Goal: Task Accomplishment & Management: Manage account settings

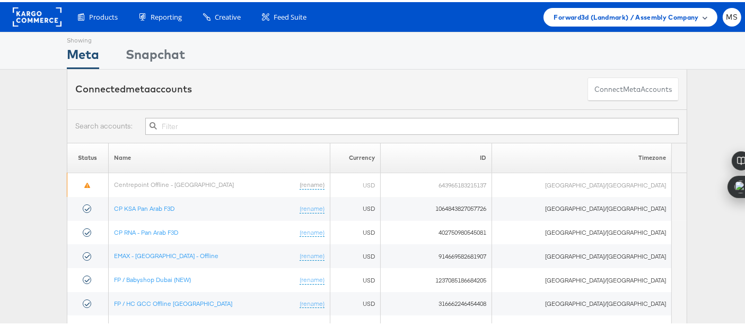
click at [690, 16] on div "Forward3d (Landmark) / Assembly Company" at bounding box center [630, 15] width 153 height 11
click at [703, 15] on span at bounding box center [705, 14] width 5 height 5
click at [692, 16] on div "Forward3d (Landmark) / Assembly Company" at bounding box center [630, 15] width 153 height 11
click at [694, 13] on div "Forward3d (Landmark) / Assembly Company" at bounding box center [630, 15] width 153 height 11
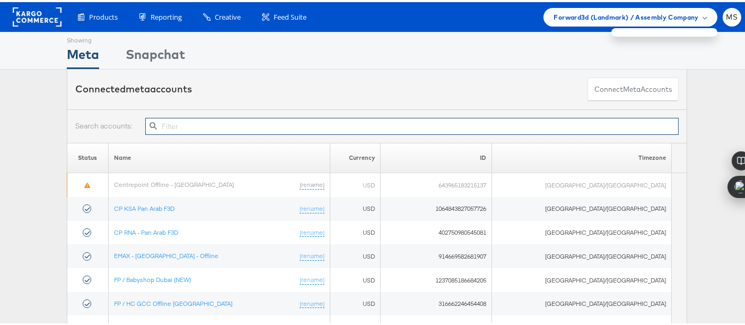
click at [415, 128] on input "text" at bounding box center [412, 124] width 534 height 17
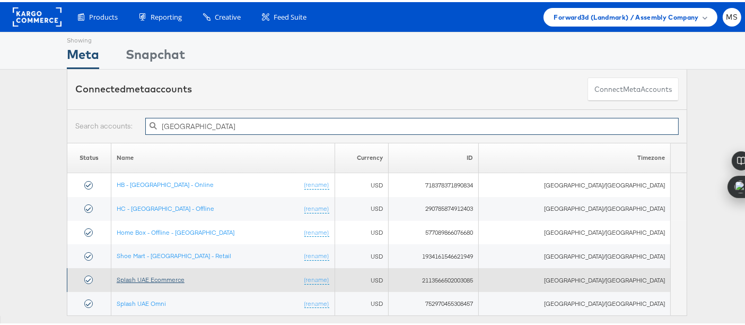
type input "uae"
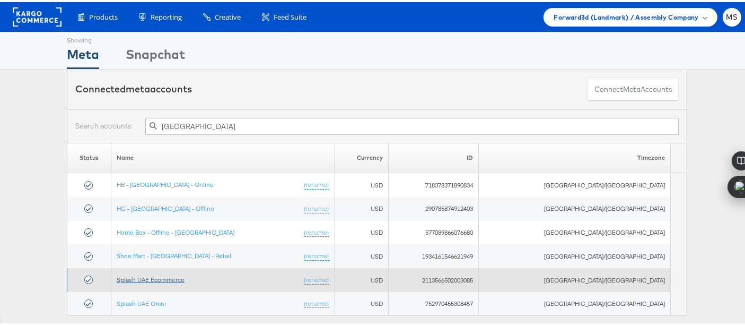
click at [179, 275] on link "Splash UAE Ecommerce" at bounding box center [151, 277] width 68 height 8
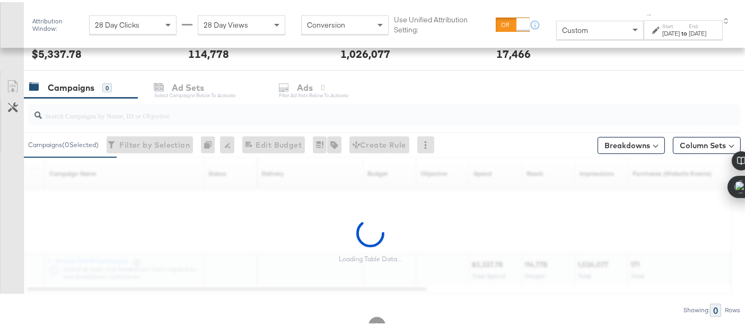
scroll to position [424, 0]
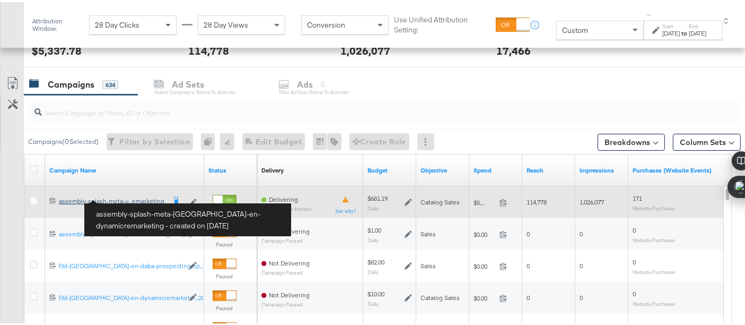
click at [124, 195] on div "assembly-splash-meta-uae-en-dynamicremarketing assembly-splash-meta-u...emarket…" at bounding box center [112, 199] width 106 height 8
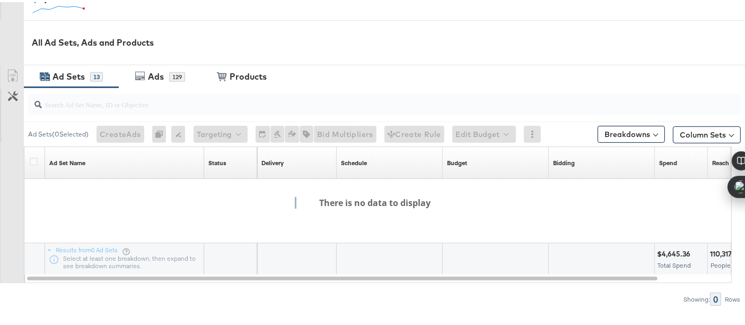
scroll to position [425, 0]
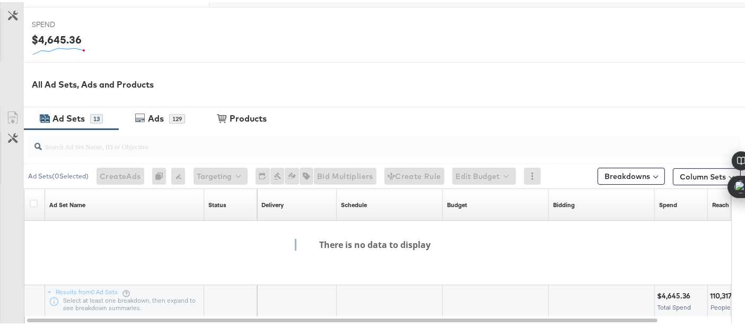
drag, startPoint x: 623, startPoint y: 317, endPoint x: 732, endPoint y: 315, distance: 109.8
click at [744, 314] on div "Campaign Activity Campaign assembly-splash-meta-uae-en-dynamicremarketing Catal…" at bounding box center [377, 27] width 754 height 717
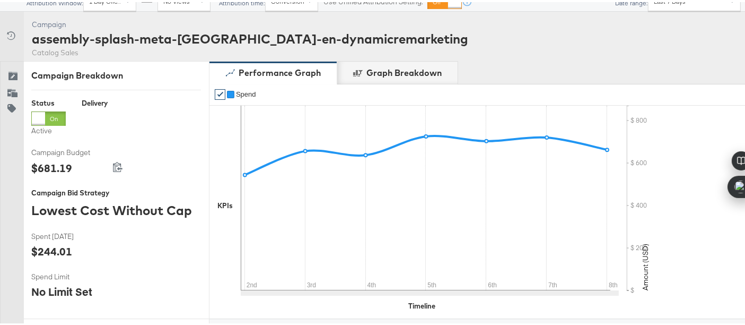
scroll to position [75, 0]
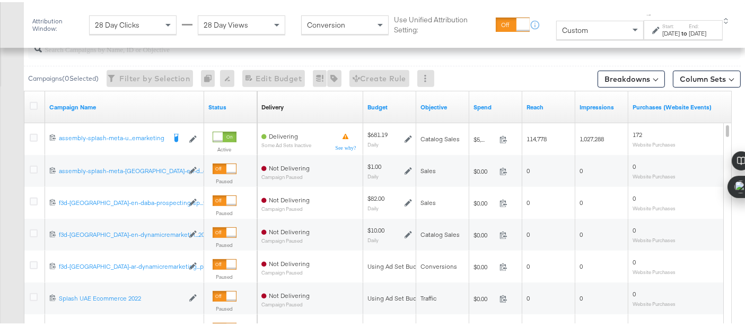
scroll to position [488, 0]
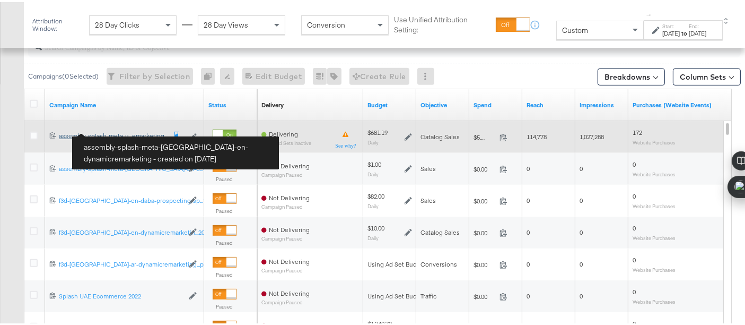
click at [68, 133] on div "assembly-splash-meta-[GEOGRAPHIC_DATA]-en-dynamicremarketing assembly-splash-me…" at bounding box center [112, 133] width 106 height 8
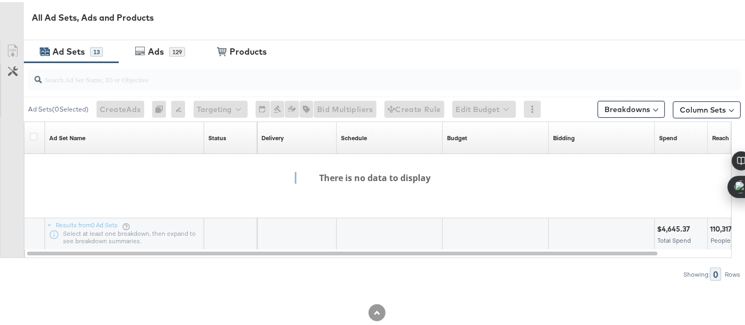
scroll to position [495, 0]
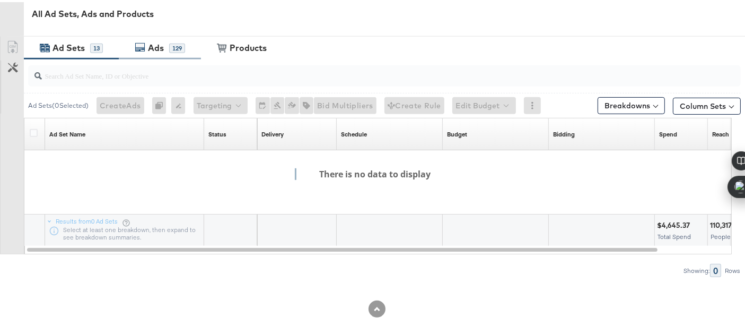
click at [181, 46] on div "129" at bounding box center [177, 46] width 16 height 10
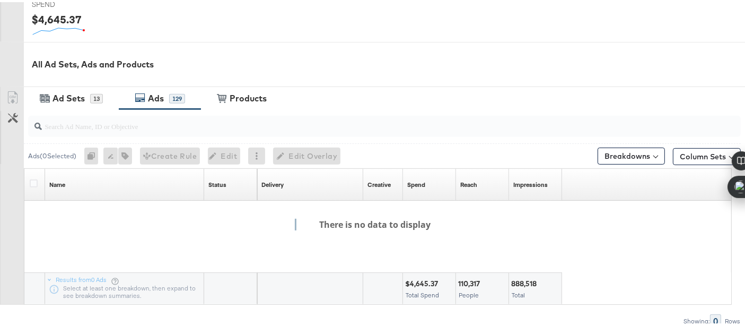
scroll to position [444, 0]
click at [275, 154] on div "Ads ( 0 Selected) 0 Rename 0 ads Tags for 0 campaigns Create Rule Edit 0 ads Ed…" at bounding box center [196, 154] width 336 height 17
click at [261, 153] on div at bounding box center [256, 154] width 17 height 17
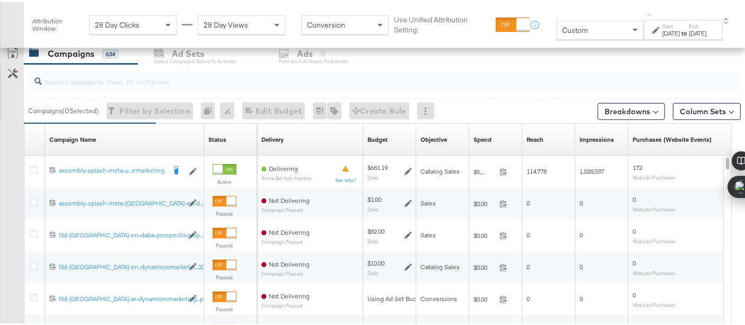
scroll to position [455, 0]
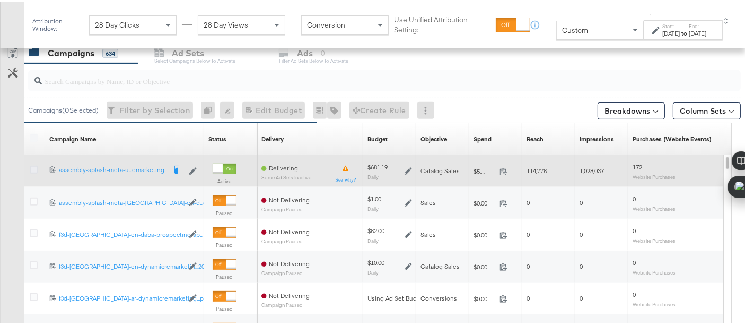
click at [32, 165] on icon at bounding box center [34, 167] width 8 height 8
click at [0, 0] on input "checkbox" at bounding box center [0, 0] width 0 height 0
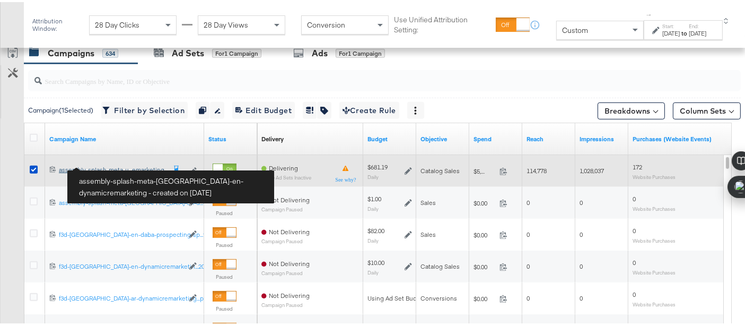
click at [107, 163] on div "assembly-splash-meta-[GEOGRAPHIC_DATA]-en-dynamicremarketing assembly-splash-me…" at bounding box center [112, 167] width 106 height 8
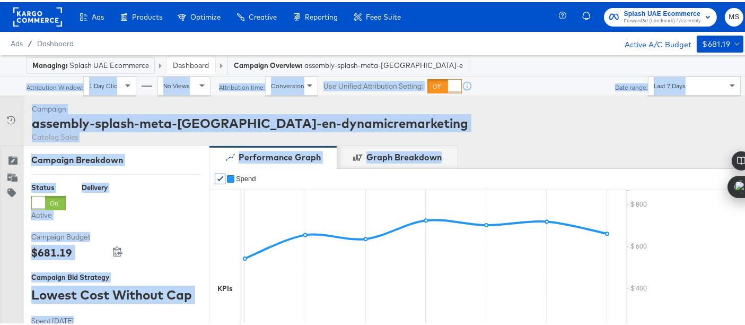
drag, startPoint x: 744, startPoint y: 57, endPoint x: 754, endPoint y: 162, distance: 106.0
click at [754, 162] on html "Ads Ads Dashboard Main dashboard for Media Buying. New Campaign Create a new ca…" at bounding box center [377, 162] width 754 height 325
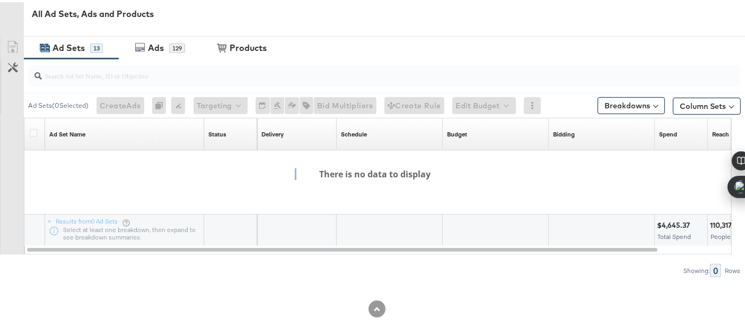
scroll to position [429, 0]
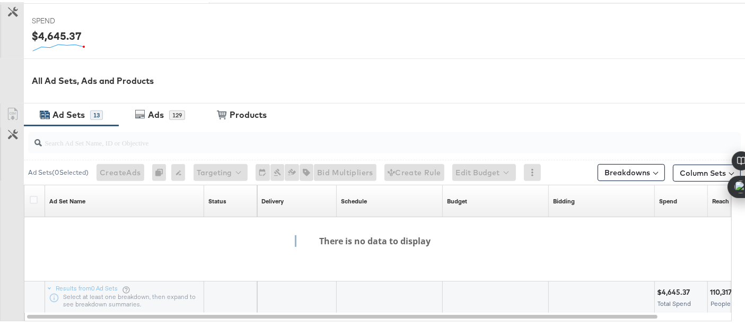
click at [73, 110] on div "Ad Sets" at bounding box center [69, 113] width 32 height 12
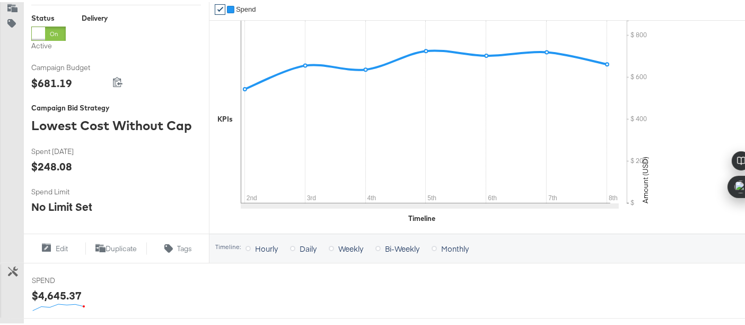
scroll to position [156, 0]
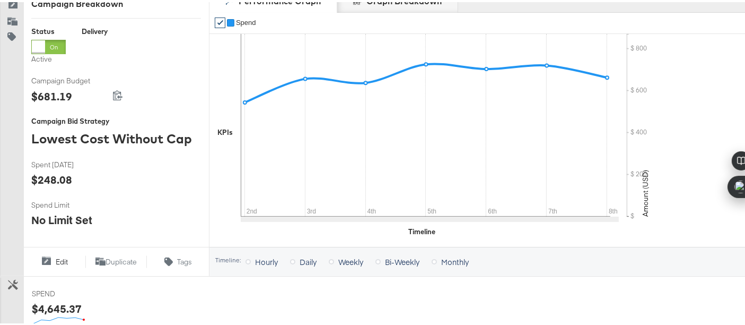
click at [57, 257] on span "Edit" at bounding box center [62, 260] width 12 height 10
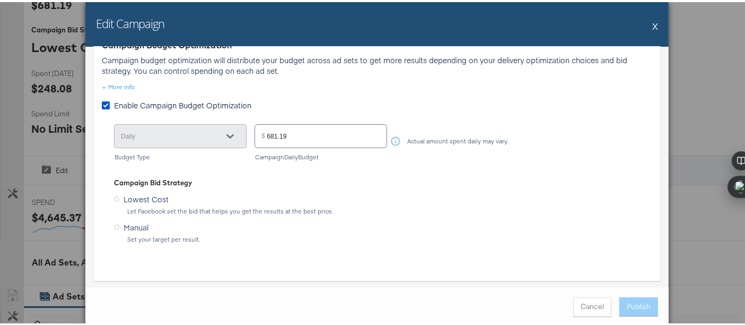
scroll to position [243, 0]
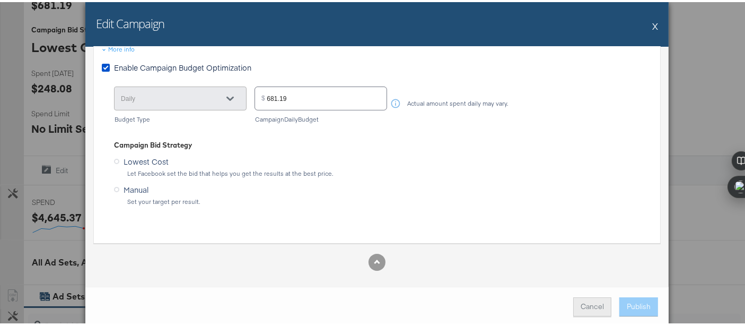
click at [591, 305] on button "Cancel" at bounding box center [592, 304] width 38 height 19
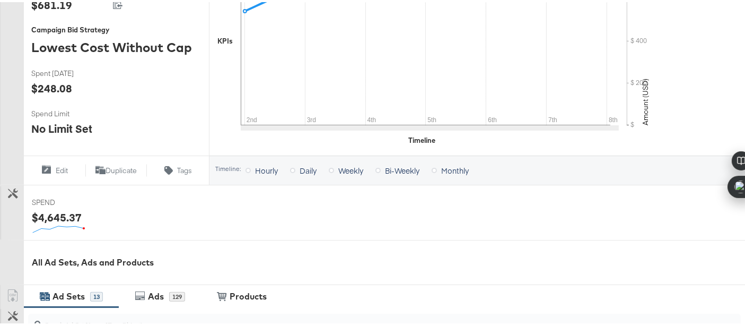
click at [76, 289] on div "Ad Sets" at bounding box center [69, 294] width 32 height 12
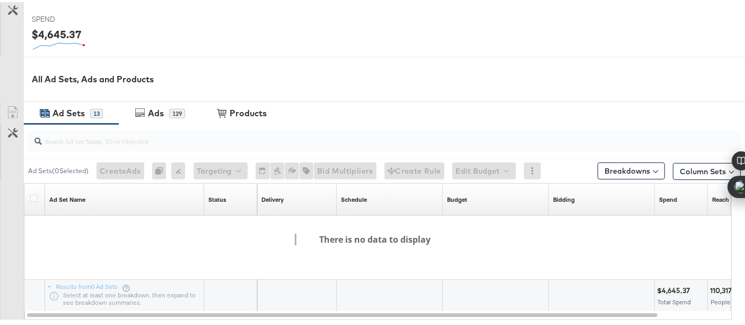
scroll to position [441, 0]
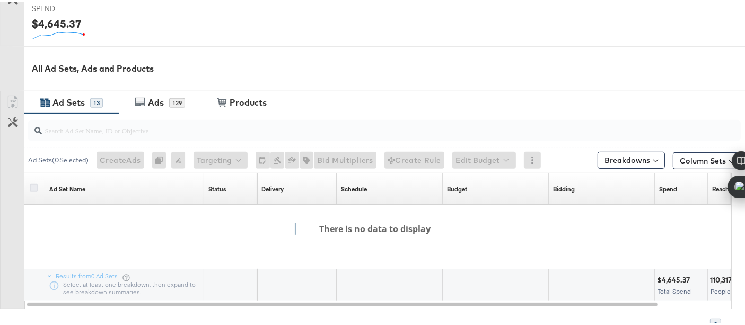
click at [30, 184] on icon at bounding box center [34, 185] width 8 height 8
click at [0, 0] on input "checkbox" at bounding box center [0, 0] width 0 height 0
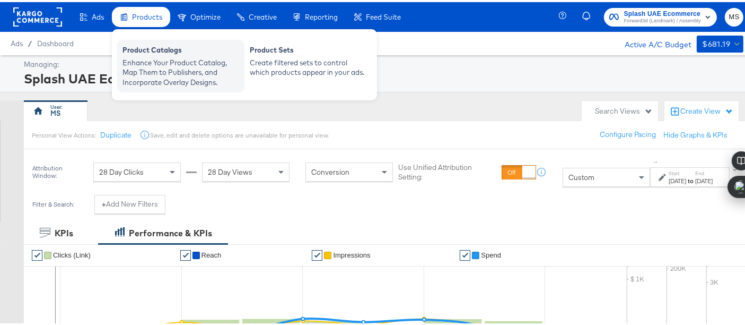
click at [194, 63] on div "Enhance Your Product Catalog, Map Them to Publishers, and Incorporate Overlay D…" at bounding box center [181, 71] width 117 height 30
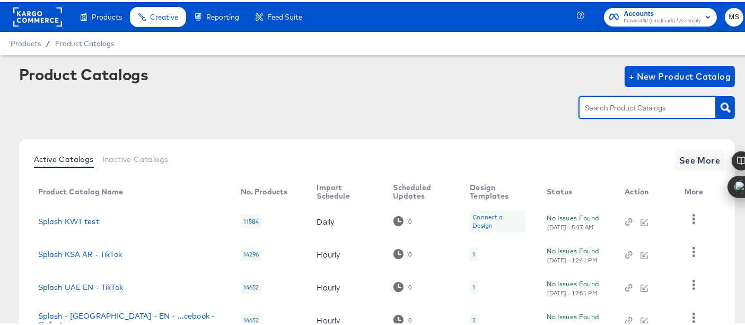
drag, startPoint x: 596, startPoint y: 109, endPoint x: 597, endPoint y: 115, distance: 5.9
click at [597, 111] on input "text" at bounding box center [639, 106] width 113 height 12
type input "[GEOGRAPHIC_DATA]"
click at [721, 106] on icon "button" at bounding box center [726, 105] width 10 height 10
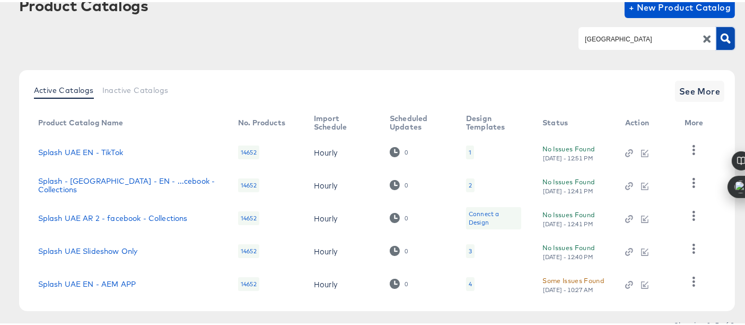
scroll to position [45, 0]
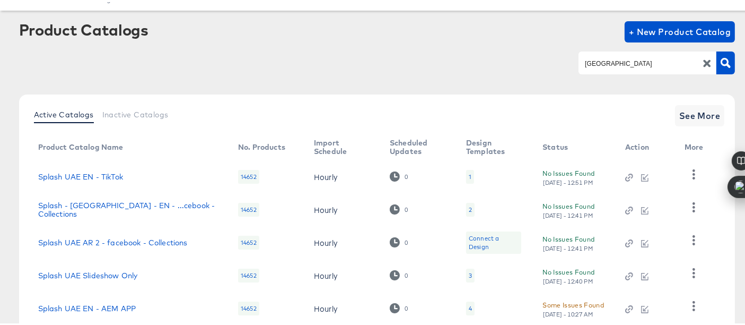
click at [707, 101] on div "Active Catalogs Inactive Catalogs See More Product Catalog Name No. Products Im…" at bounding box center [377, 212] width 717 height 241
click at [703, 107] on span "See More" at bounding box center [699, 113] width 41 height 15
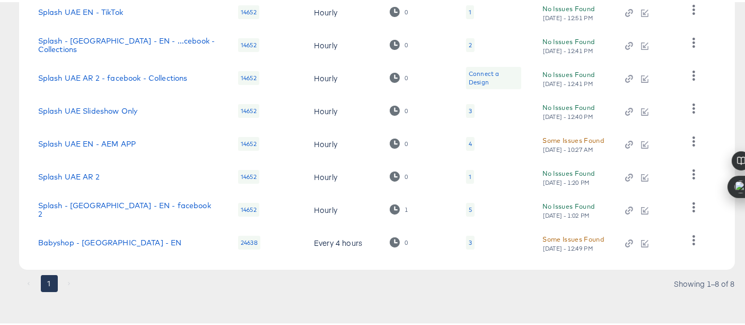
scroll to position [211, 0]
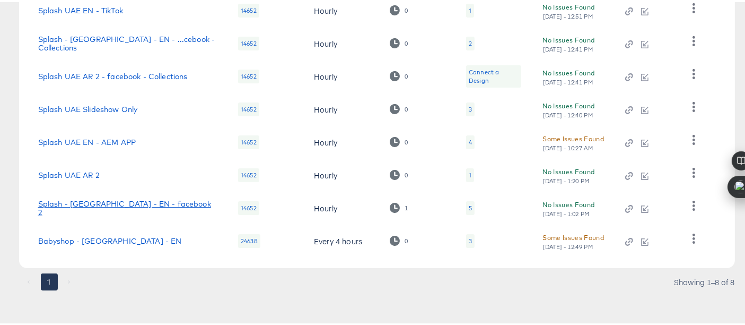
click at [106, 205] on link "Splash - UAE - EN - facebook 2" at bounding box center [127, 205] width 179 height 17
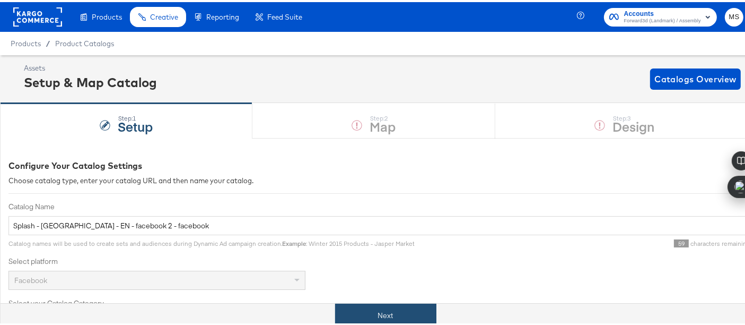
click at [378, 324] on button "Next" at bounding box center [385, 313] width 101 height 24
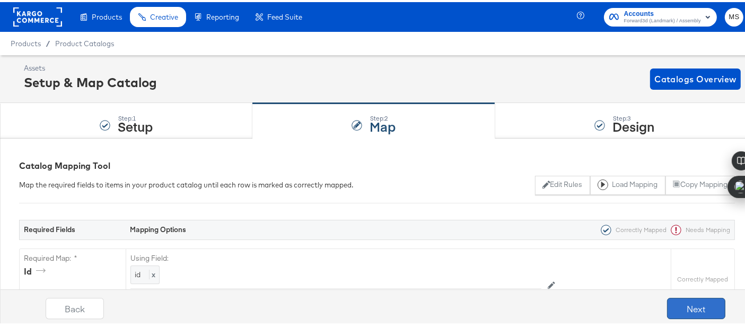
click at [696, 314] on button "Next" at bounding box center [696, 305] width 58 height 21
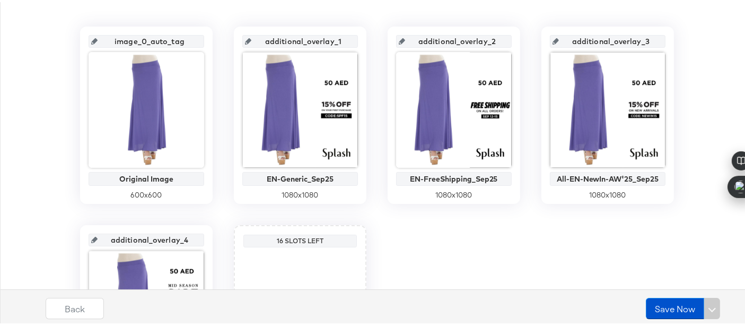
scroll to position [233, 0]
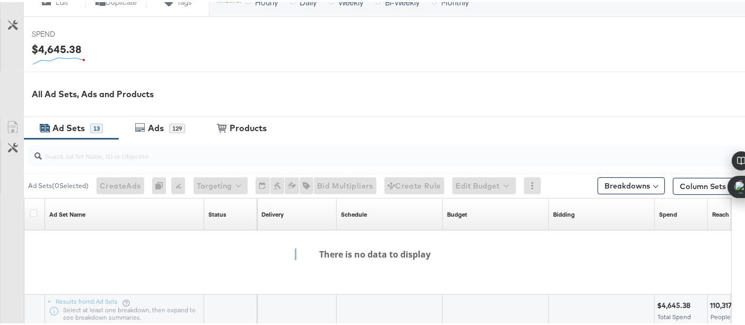
scroll to position [429, 0]
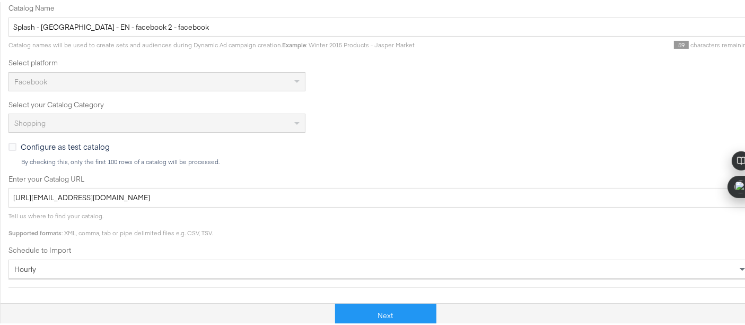
scroll to position [224, 0]
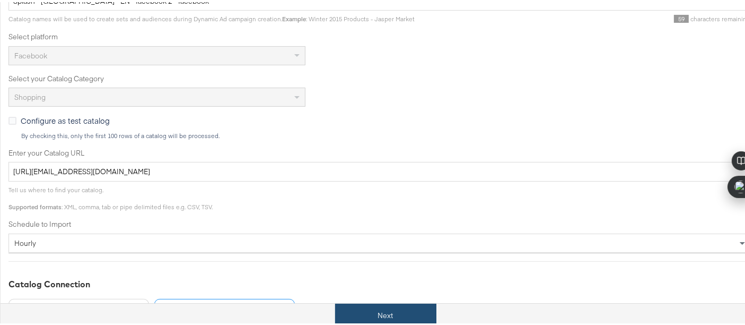
click at [389, 309] on button "Next" at bounding box center [385, 313] width 101 height 24
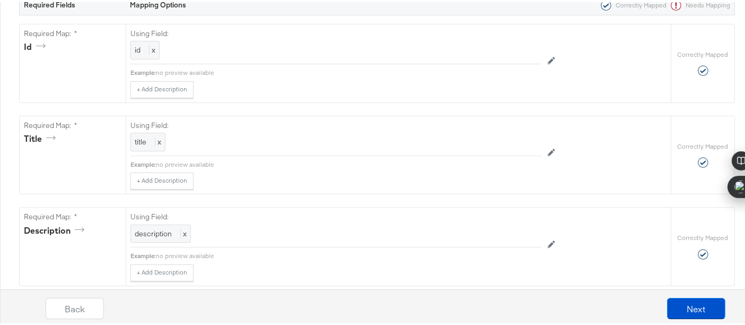
scroll to position [0, 0]
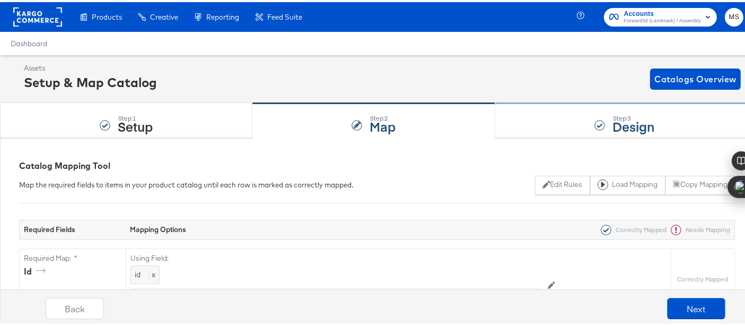
click at [640, 125] on strong "Design" at bounding box center [634, 124] width 42 height 18
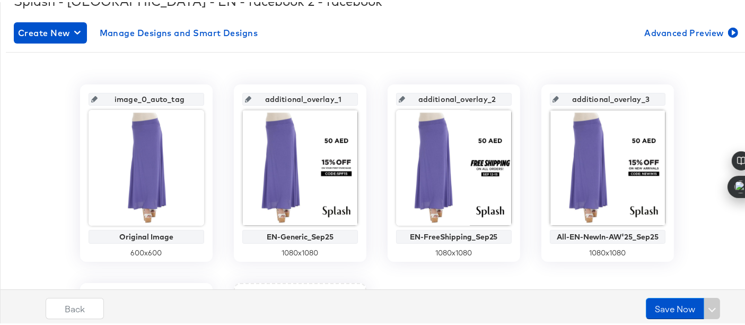
scroll to position [177, 0]
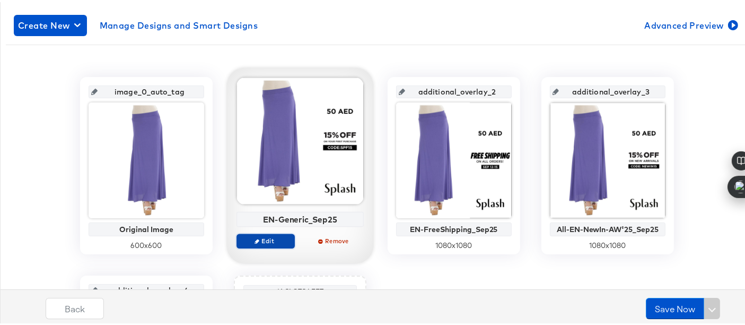
click at [275, 237] on span "Edit" at bounding box center [265, 238] width 49 height 8
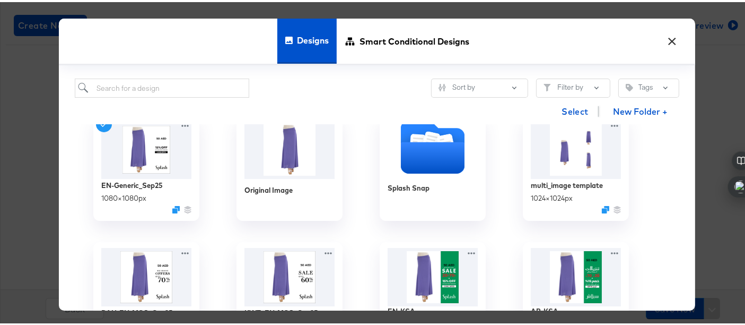
scroll to position [0, 0]
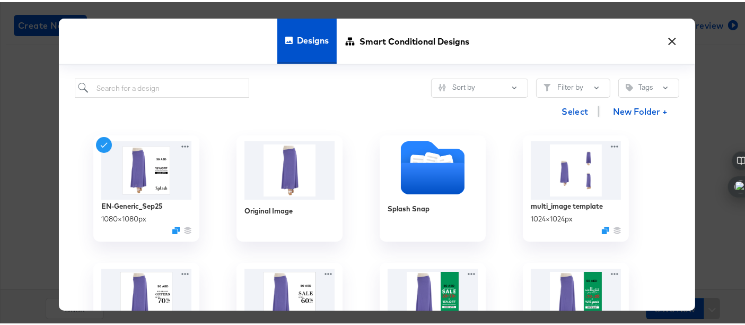
click at [670, 33] on button "×" at bounding box center [672, 36] width 19 height 19
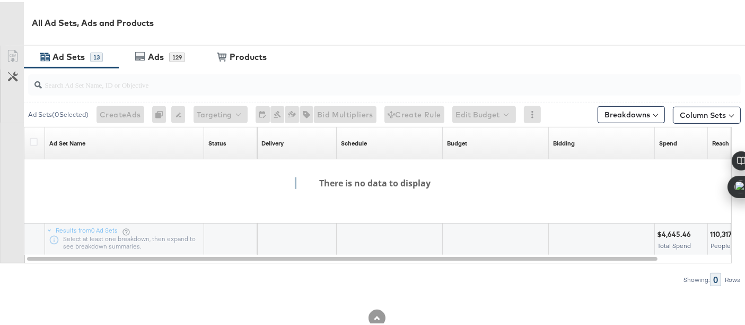
scroll to position [495, 0]
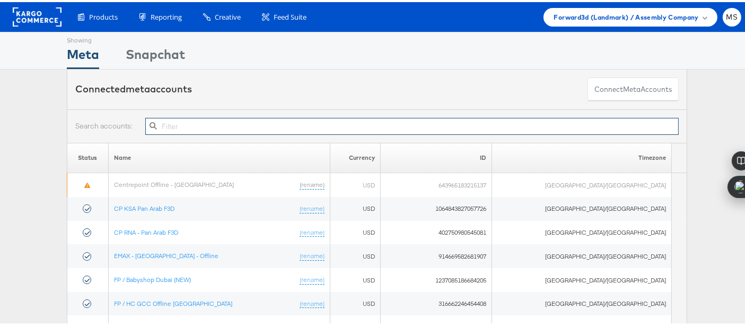
click at [274, 124] on input "text" at bounding box center [412, 124] width 534 height 17
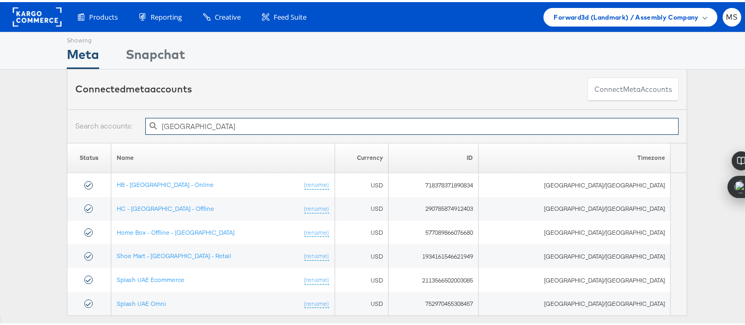
type input "[GEOGRAPHIC_DATA]"
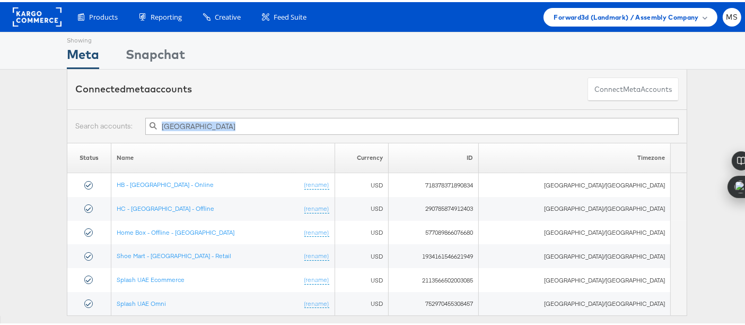
drag, startPoint x: 743, startPoint y: 116, endPoint x: 749, endPoint y: 174, distance: 59.2
click at [745, 174] on html "Products Product Catalogs Enhance Your Product Catalog, Map Them to Publishers,…" at bounding box center [377, 162] width 754 height 325
click at [726, 122] on div "uae Status Name Currency ID Timezone HB - UAE - Online (rename) USD 71837837189…" at bounding box center [377, 222] width 754 height 231
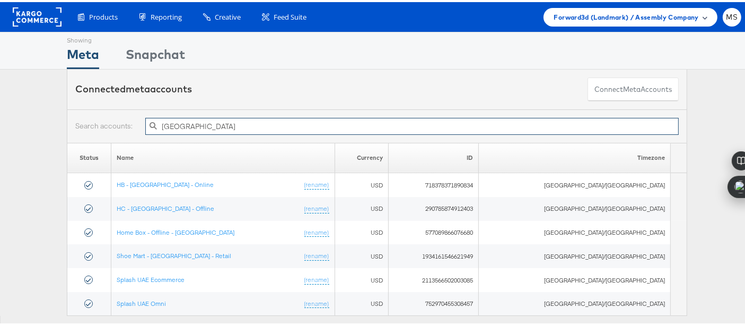
type input "[GEOGRAPHIC_DATA]"
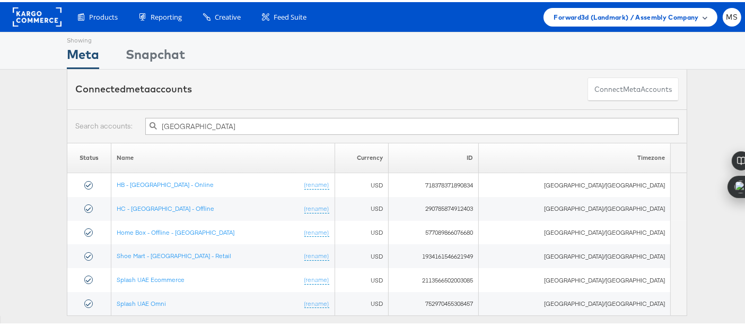
click at [688, 14] on span "Forward3d (Landmark) / Assembly Company" at bounding box center [626, 15] width 145 height 11
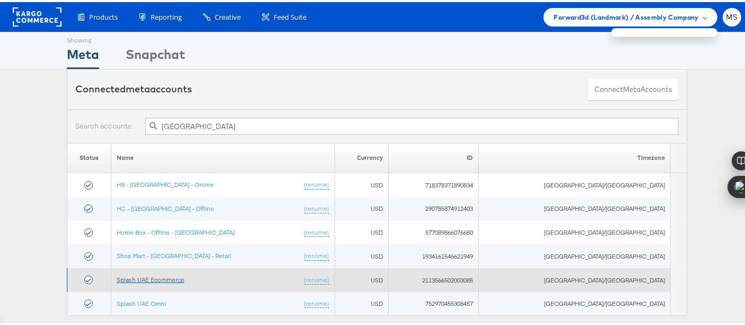
click at [168, 274] on link "Splash UAE Ecommerce" at bounding box center [151, 277] width 68 height 8
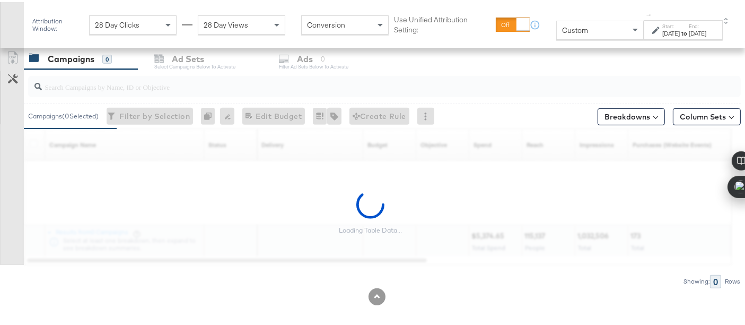
scroll to position [455, 0]
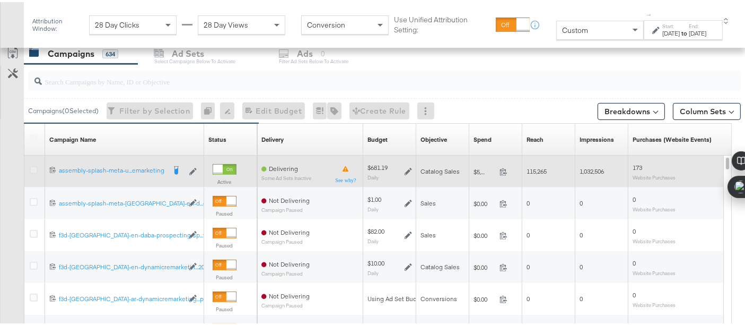
click at [34, 166] on icon at bounding box center [34, 168] width 8 height 8
click at [0, 0] on input "checkbox" at bounding box center [0, 0] width 0 height 0
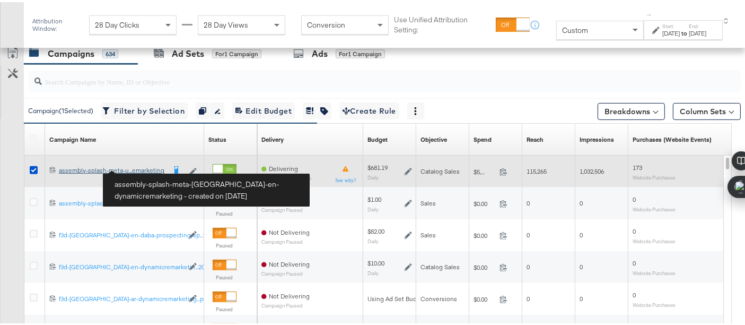
click at [143, 167] on div "assembly-splash-meta-[GEOGRAPHIC_DATA]-en-dynamicremarketing assembly-splash-me…" at bounding box center [112, 168] width 106 height 8
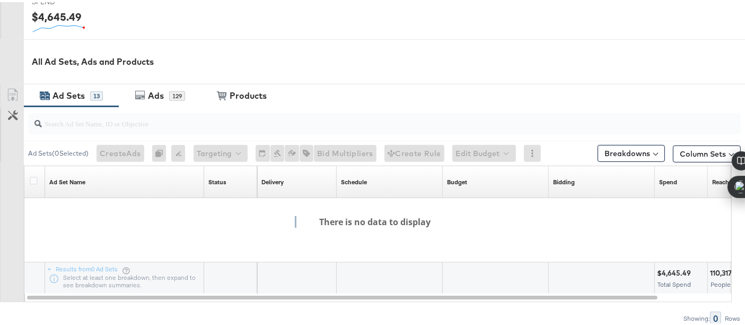
scroll to position [449, 0]
click at [717, 150] on button "Column Sets" at bounding box center [707, 150] width 68 height 17
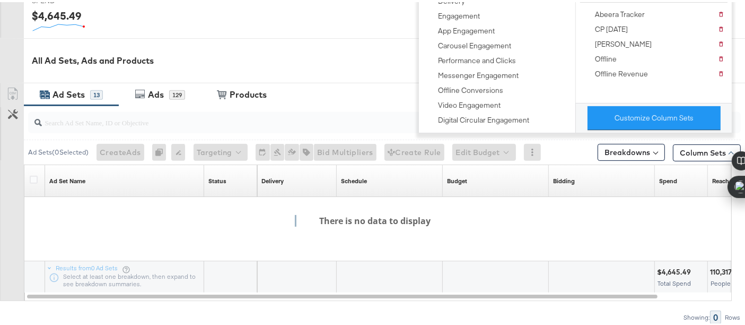
click at [380, 112] on input "search" at bounding box center [360, 116] width 636 height 21
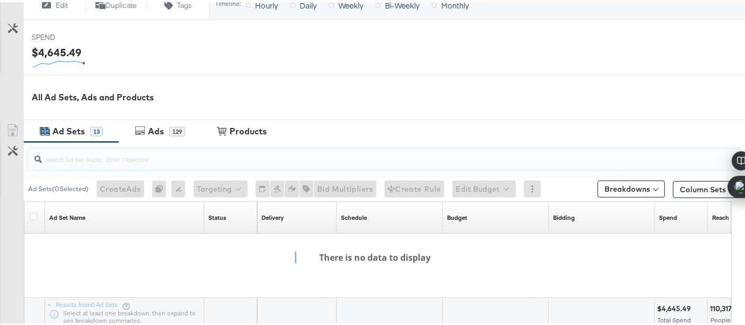
scroll to position [452, 0]
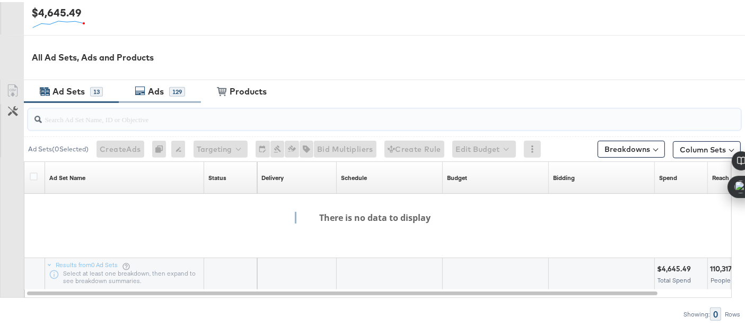
click at [173, 91] on div "129" at bounding box center [177, 90] width 16 height 10
